Goal: Task Accomplishment & Management: Use online tool/utility

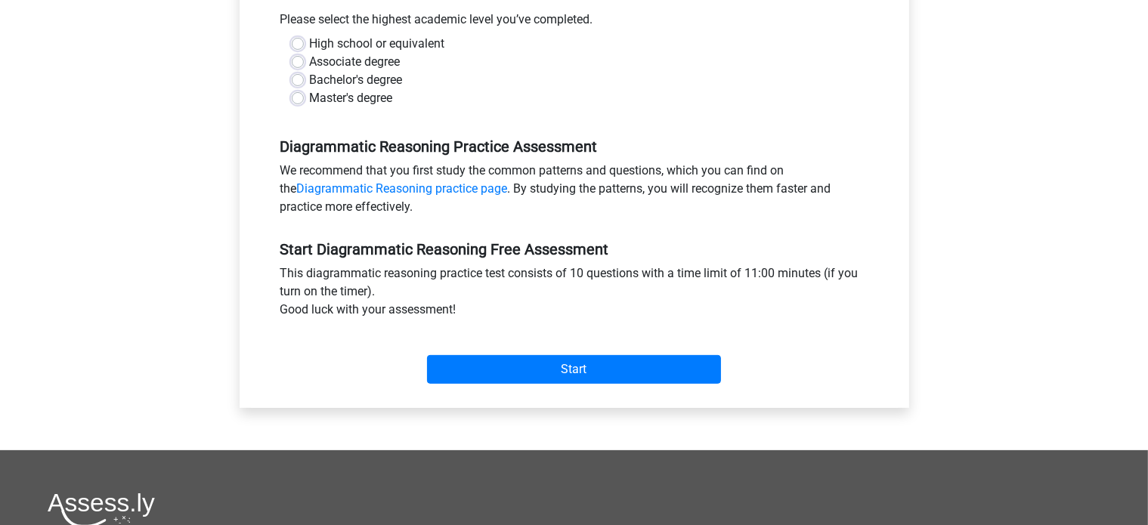
scroll to position [347, 0]
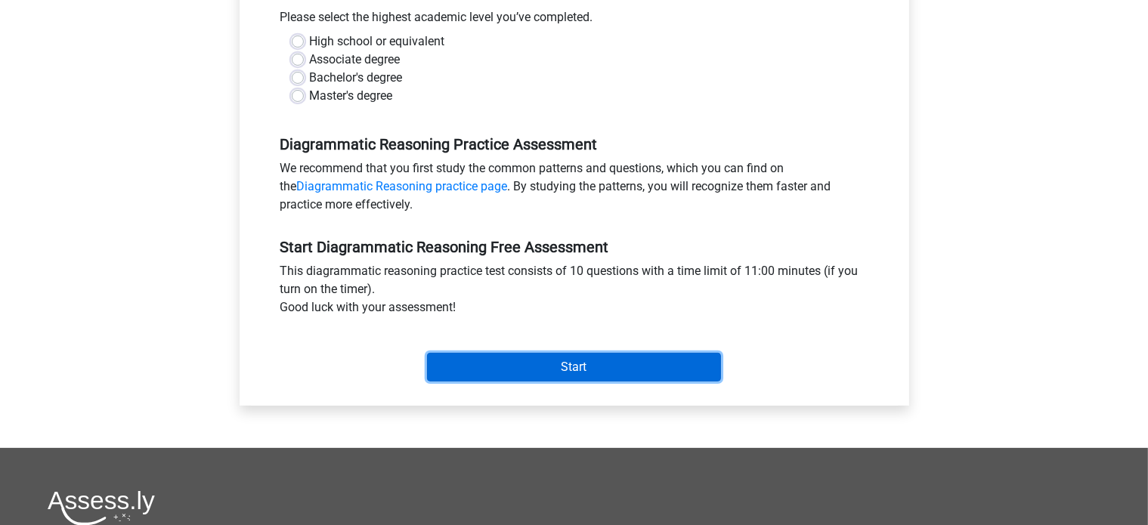
click at [472, 365] on input "Start" at bounding box center [574, 367] width 294 height 29
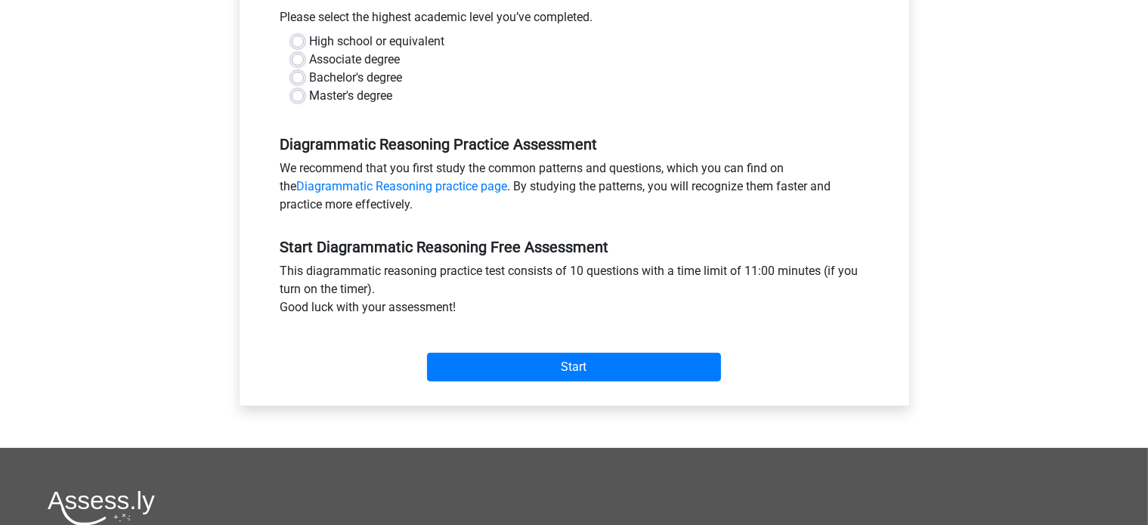
click at [485, 265] on div "This diagrammatic reasoning practice test consists of 10 questions with a time …" at bounding box center [574, 292] width 611 height 60
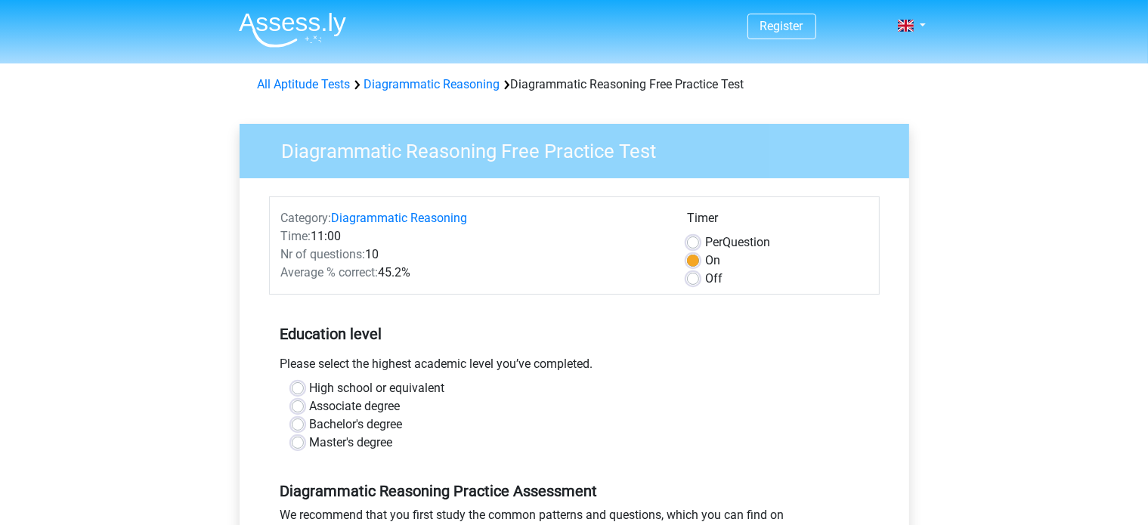
click at [387, 389] on label "High school or equivalent" at bounding box center [377, 389] width 135 height 18
click at [304, 389] on input "High school or equivalent" at bounding box center [298, 387] width 12 height 15
radio input "true"
click at [363, 450] on label "Master's degree" at bounding box center [351, 443] width 83 height 18
click at [304, 449] on input "Master's degree" at bounding box center [298, 441] width 12 height 15
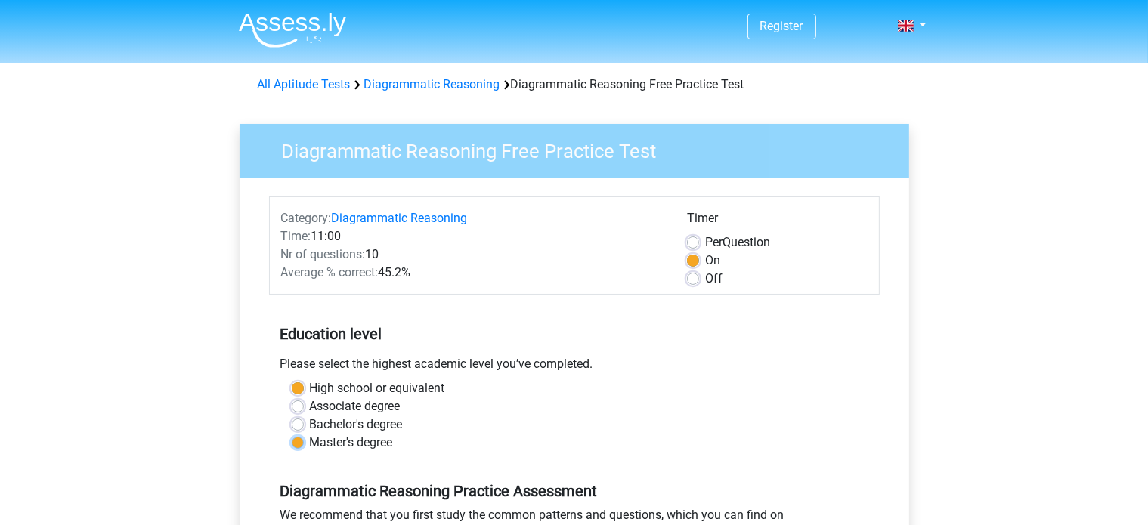
radio input "true"
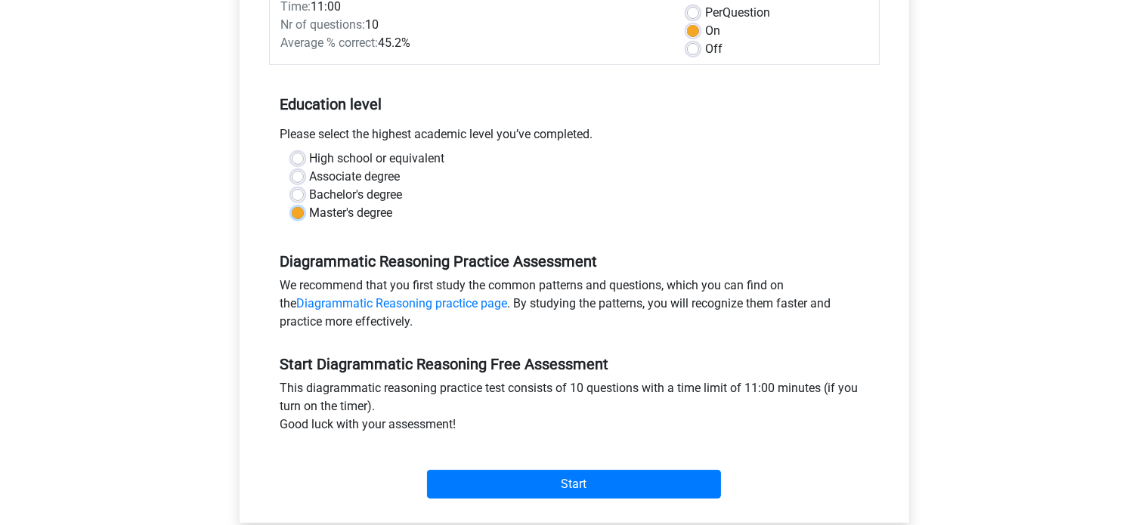
scroll to position [230, 0]
click at [724, 55] on div "Off" at bounding box center [777, 49] width 181 height 18
click at [683, 56] on div "Timer Per Question On Off" at bounding box center [777, 19] width 203 height 79
click at [705, 46] on label "Off" at bounding box center [713, 49] width 17 height 18
click at [695, 46] on input "Off" at bounding box center [693, 47] width 12 height 15
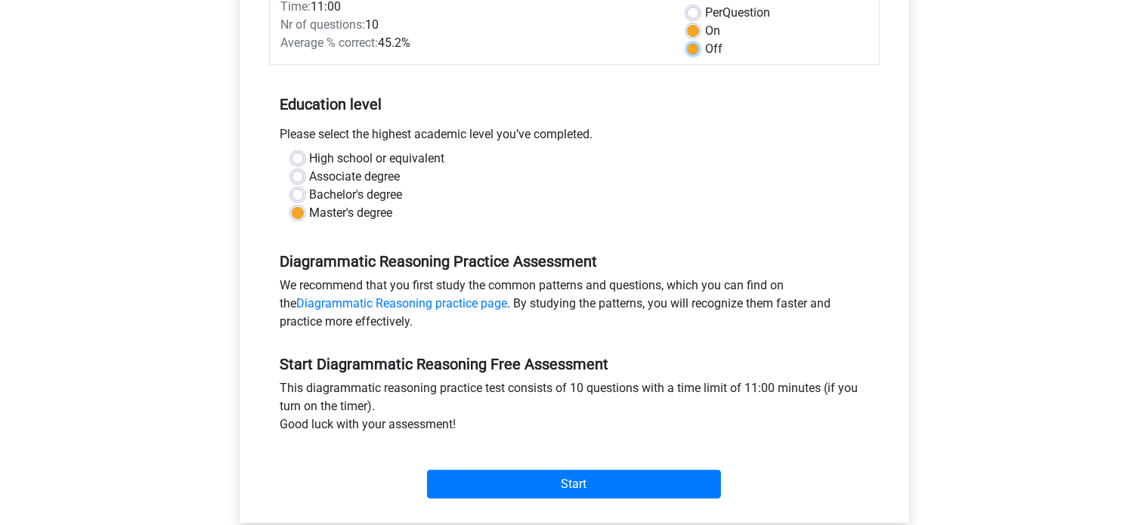
radio input "true"
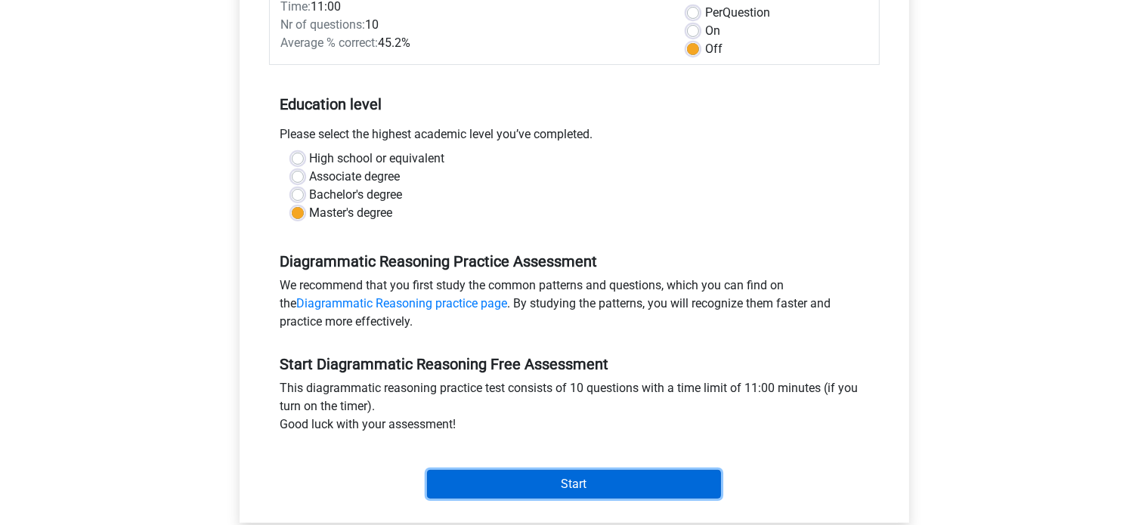
click at [581, 486] on input "Start" at bounding box center [574, 484] width 294 height 29
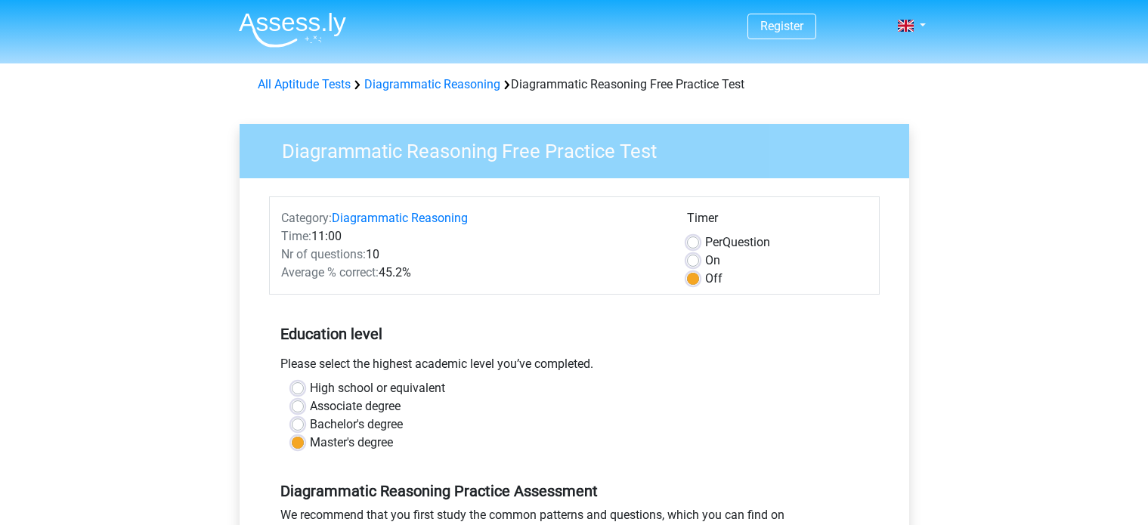
scroll to position [230, 0]
